Goal: Transaction & Acquisition: Purchase product/service

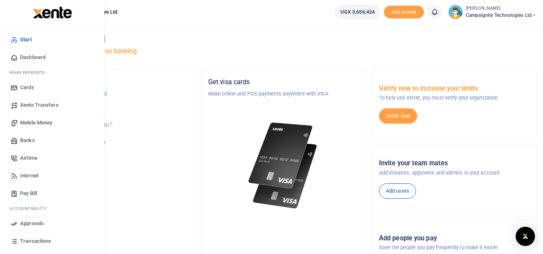
click at [35, 162] on span "Airtime" at bounding box center [28, 158] width 17 height 8
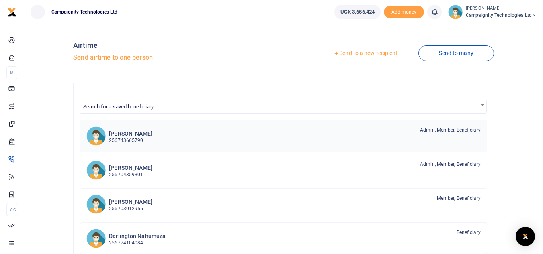
click at [147, 140] on p "256743665790" at bounding box center [130, 141] width 43 height 8
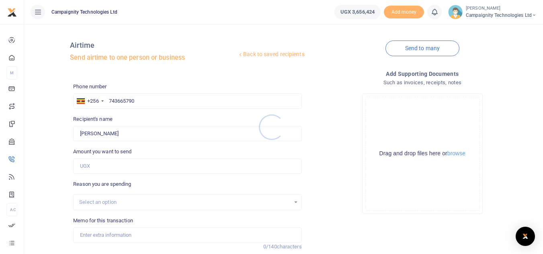
click at [107, 167] on div at bounding box center [271, 127] width 543 height 254
click at [98, 165] on input "Amount you want to send" at bounding box center [187, 166] width 228 height 15
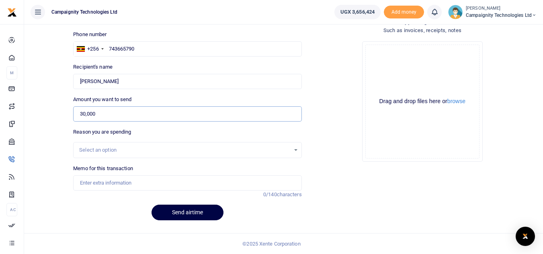
type input "30,000"
click at [181, 183] on input "Memo for this transaction" at bounding box center [187, 183] width 228 height 15
type input "airtime bundle for Simon"
click at [195, 213] on button "Send airtime" at bounding box center [188, 213] width 72 height 16
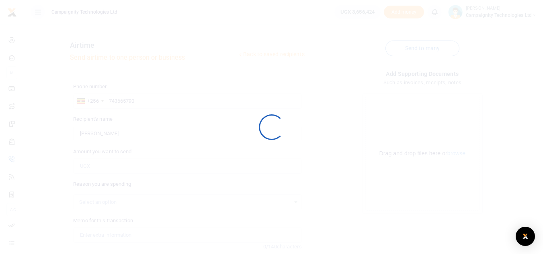
scroll to position [52, 0]
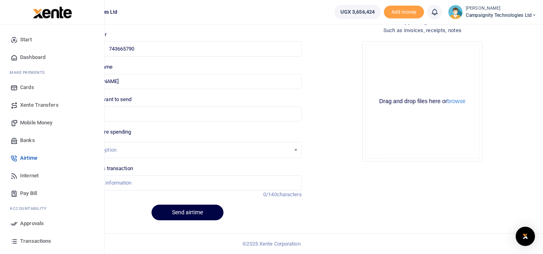
click at [39, 226] on span "Approvals" at bounding box center [32, 224] width 24 height 8
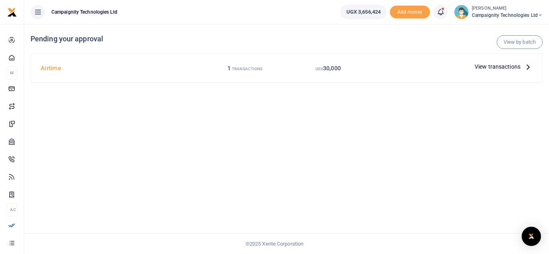
click at [499, 69] on span "View transactions" at bounding box center [498, 66] width 46 height 9
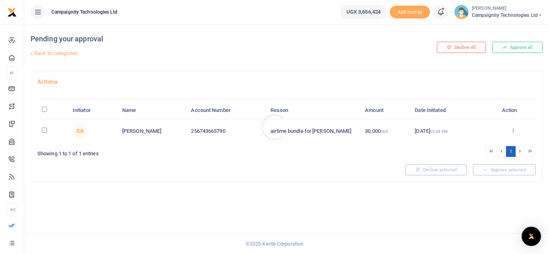
click at [525, 43] on div at bounding box center [274, 127] width 549 height 254
click at [513, 46] on button "Approve all" at bounding box center [517, 47] width 50 height 11
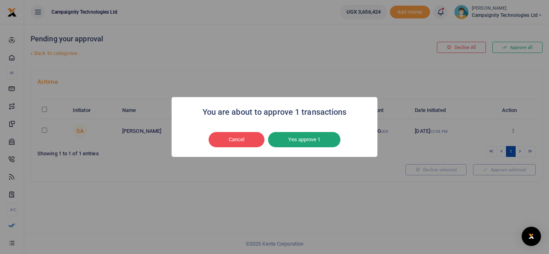
click at [299, 142] on button "Yes approve 1" at bounding box center [304, 139] width 72 height 15
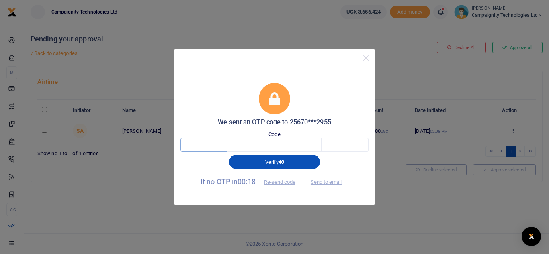
click at [214, 142] on input "text" at bounding box center [203, 145] width 47 height 14
type input "7"
type input "4"
type input "9"
type input "5"
